Goal: Find specific page/section: Find specific page/section

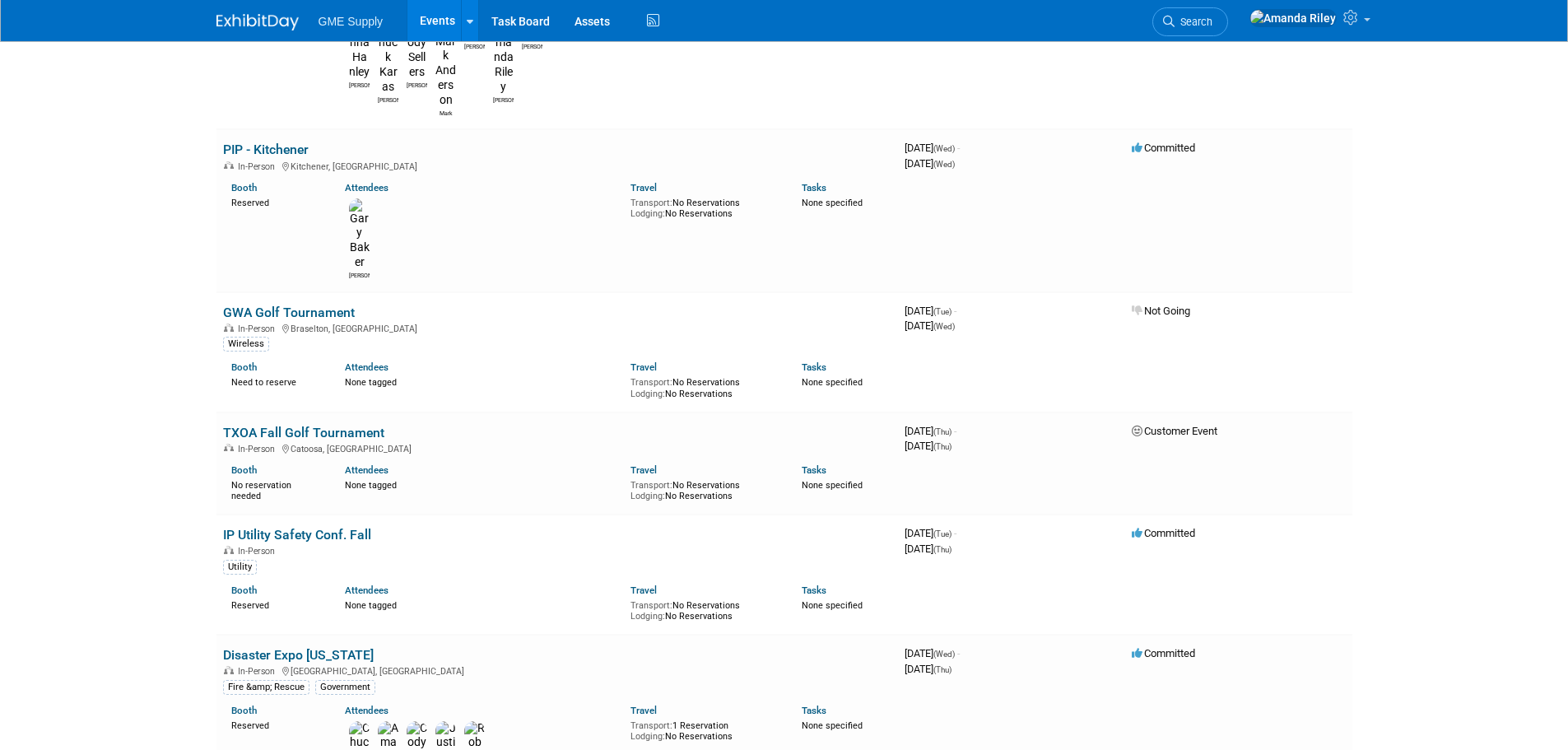
scroll to position [1238, 0]
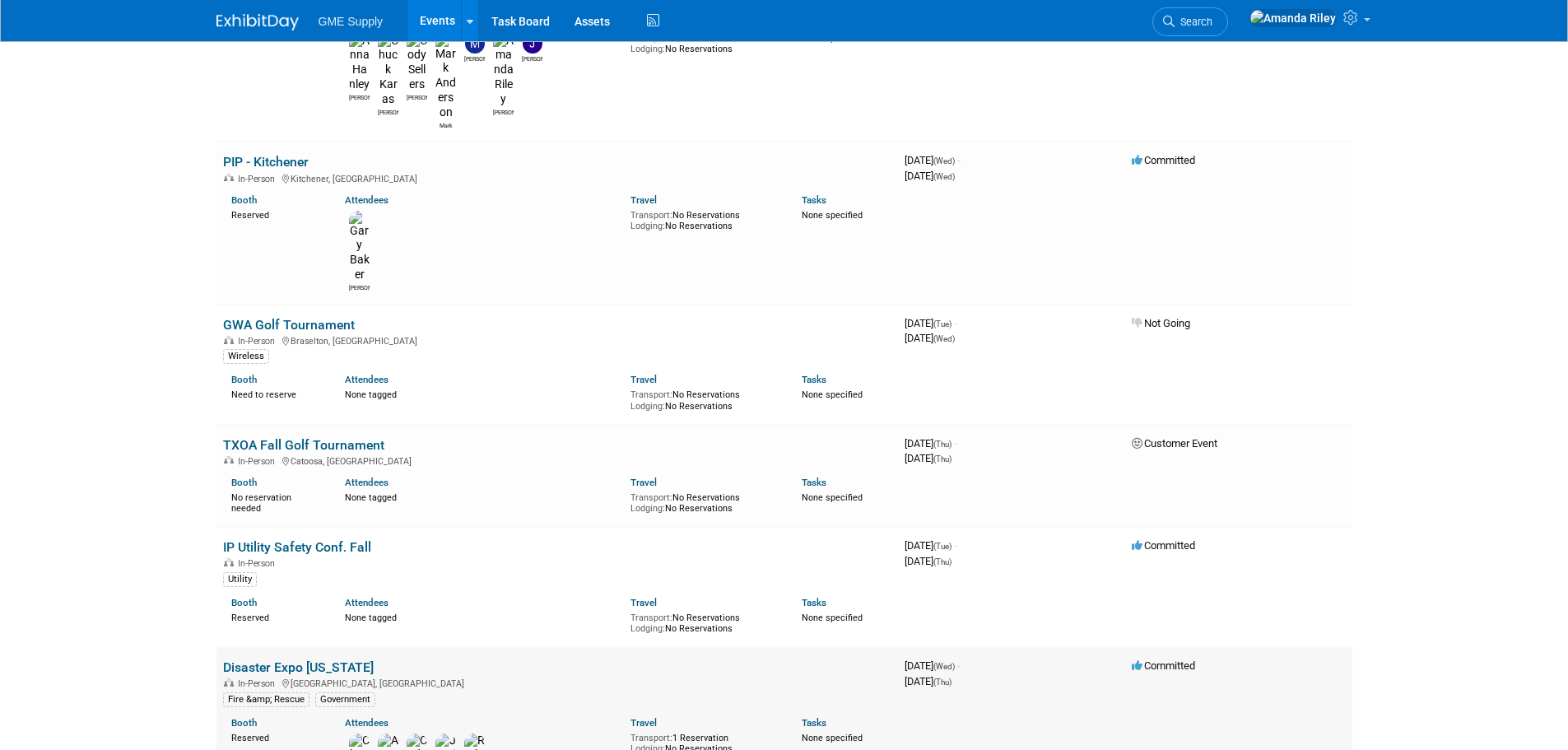
click at [273, 659] on link "Disaster Expo [US_STATE]" at bounding box center [298, 667] width 150 height 15
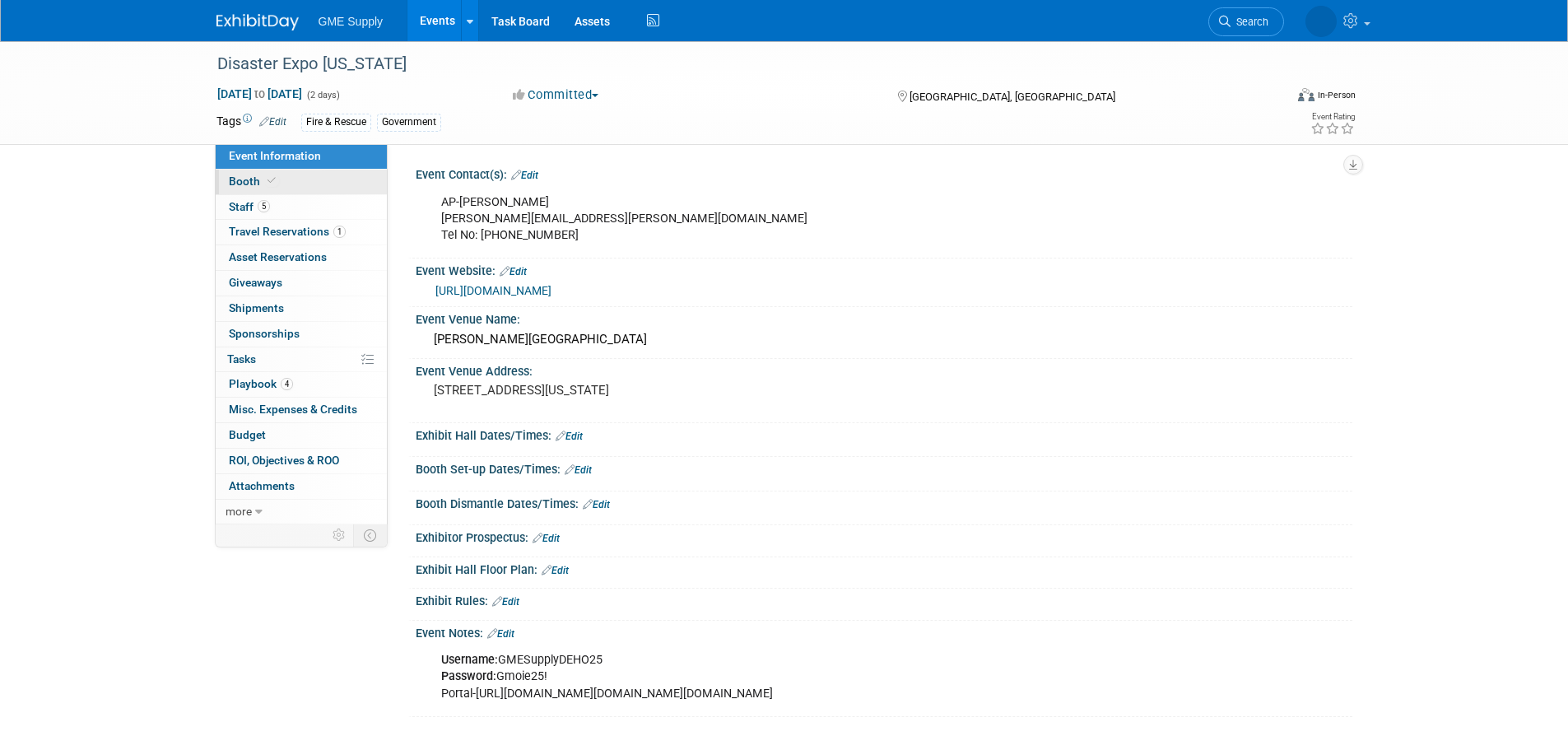
click at [264, 183] on span at bounding box center [271, 180] width 14 height 13
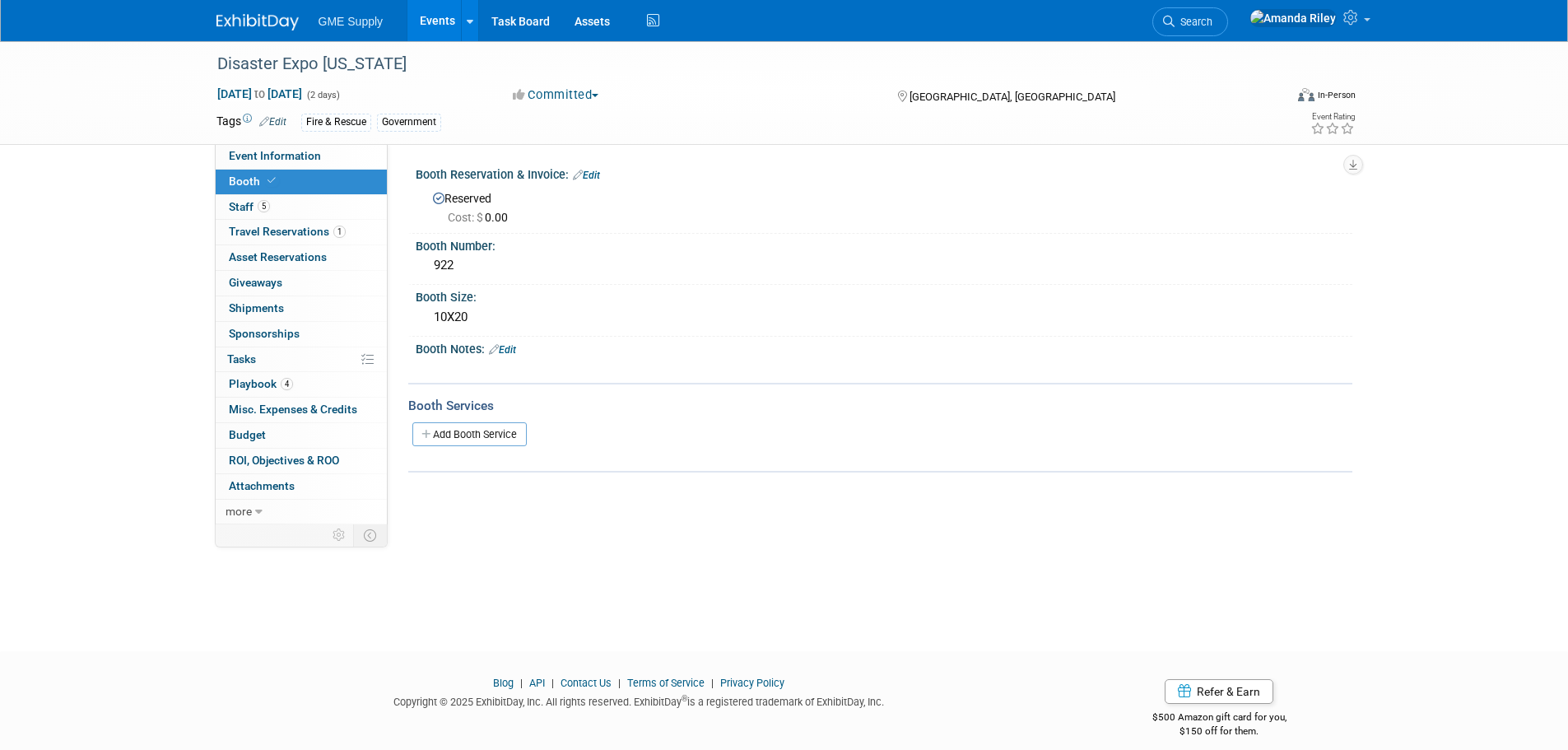
click at [218, 189] on link "Booth" at bounding box center [301, 182] width 171 height 25
click at [261, 203] on span "5" at bounding box center [263, 206] width 13 height 13
